Goal: Check status: Check status

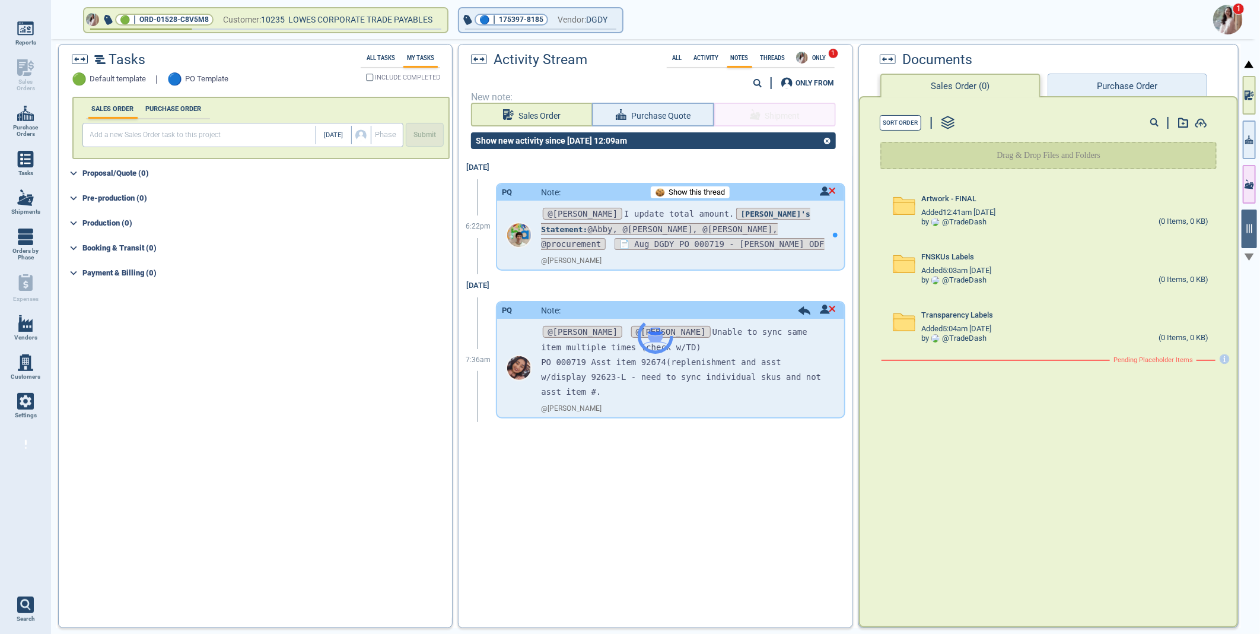
click at [1226, 18] on img at bounding box center [1228, 20] width 30 height 30
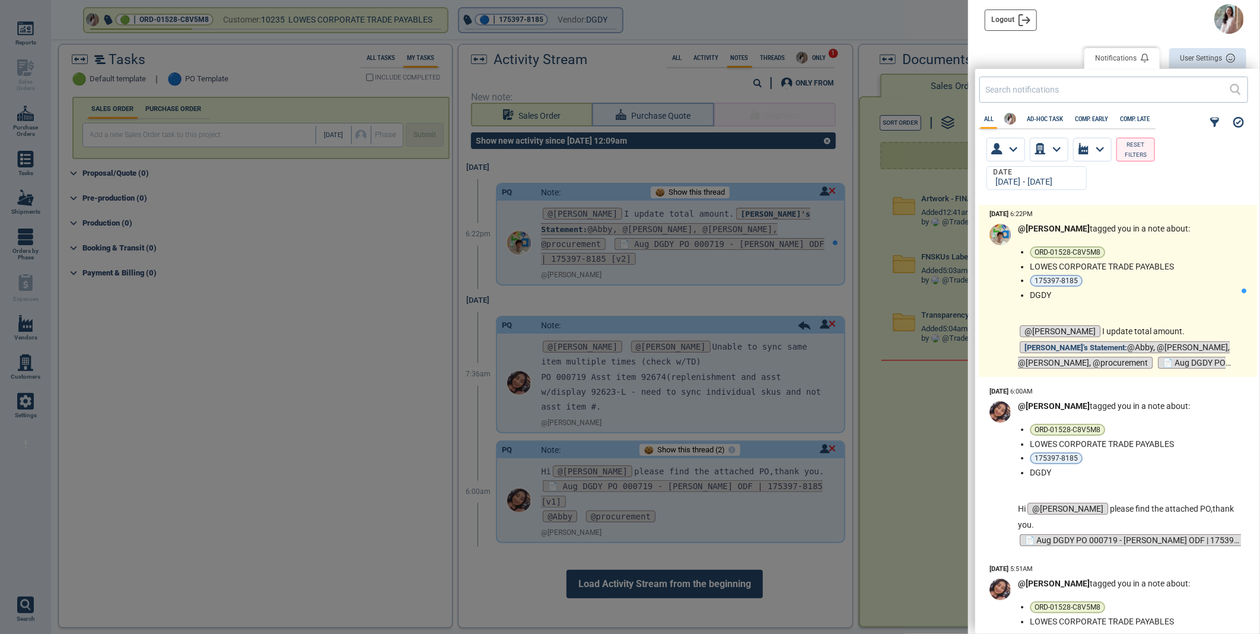
scroll to position [417, 278]
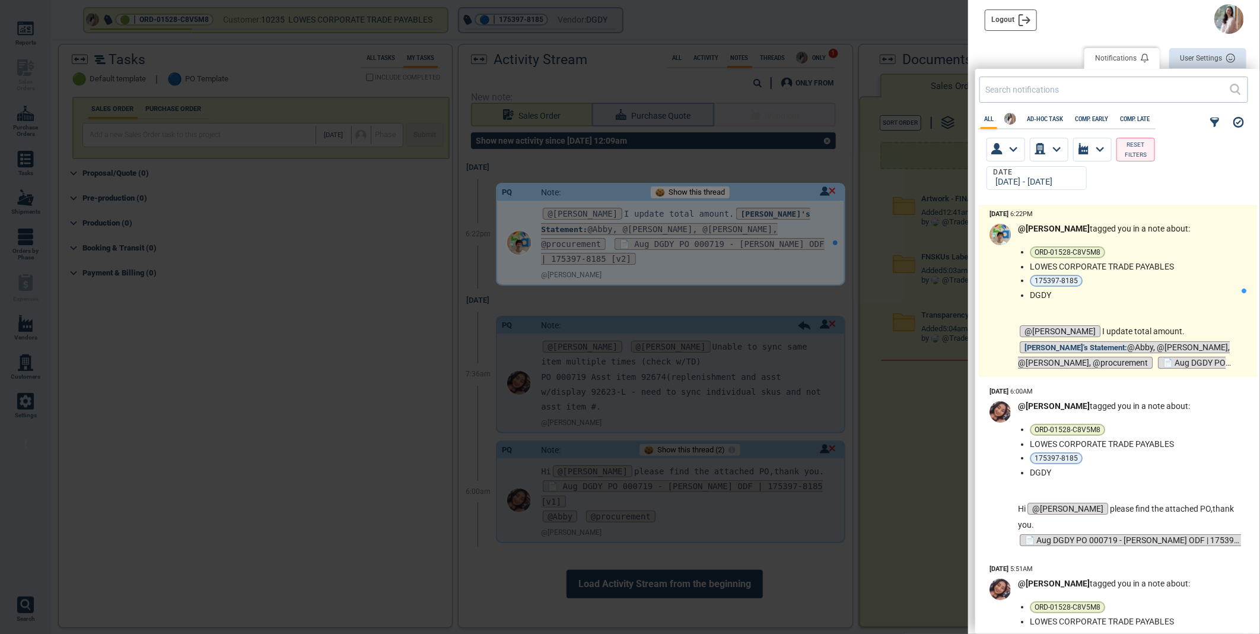
click at [1201, 273] on ul "ORD-01528-C8V5M8 LOWES CORPORATE TRADE PAYABLES 175397-8185 DGDY" at bounding box center [1136, 272] width 212 height 53
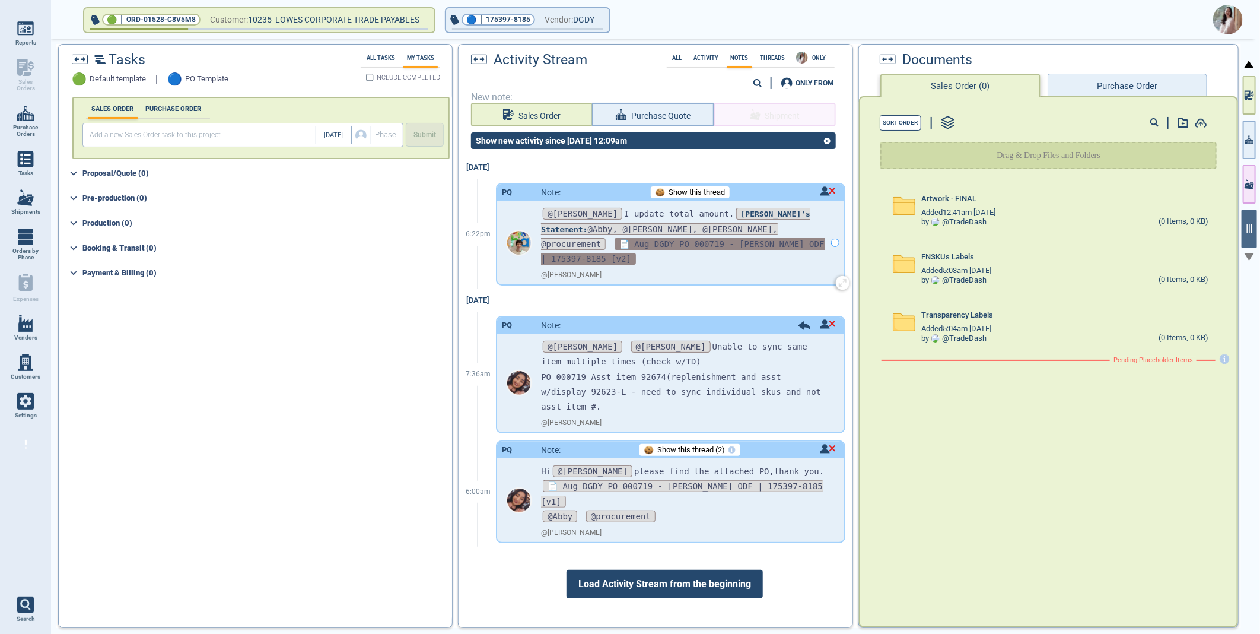
click at [737, 238] on span "📄 Aug DGDY PO 000719 - [PERSON_NAME] ODF | 175397-8185 [v2]" at bounding box center [682, 251] width 283 height 27
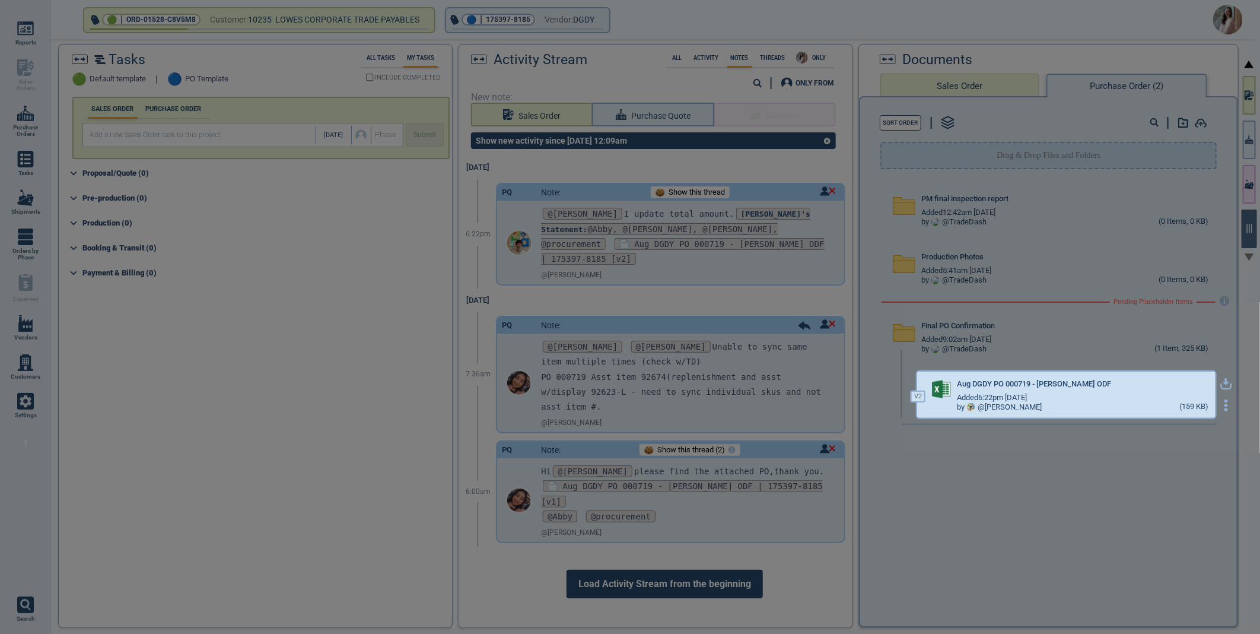
click at [1220, 381] on icon "button" at bounding box center [1226, 384] width 12 height 12
